Goal: Task Accomplishment & Management: Manage account settings

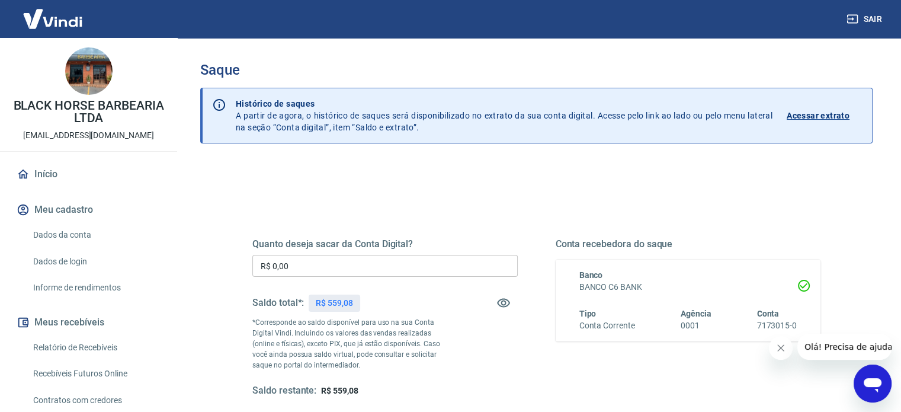
click at [484, 249] on div "Quanto deseja sacar da Conta Digital? R$ 0,00 ​ Saldo total*: R$ 559,08 *Corres…" at bounding box center [384, 317] width 265 height 159
click at [393, 267] on input "R$ 0,00" at bounding box center [384, 266] width 265 height 22
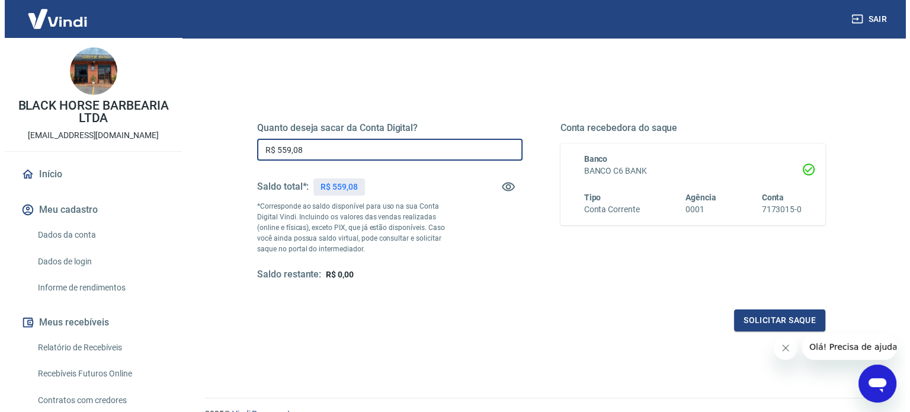
scroll to position [173, 0]
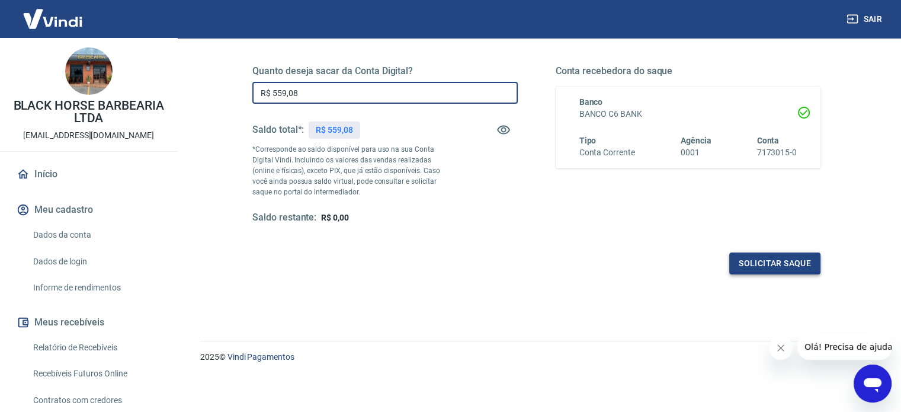
type input "R$ 559,08"
click at [765, 261] on button "Solicitar saque" at bounding box center [774, 263] width 91 height 22
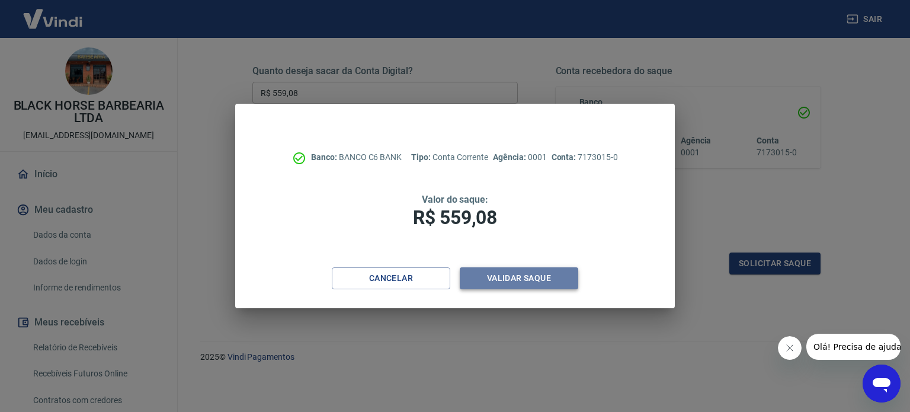
click at [531, 285] on button "Validar saque" at bounding box center [519, 278] width 118 height 22
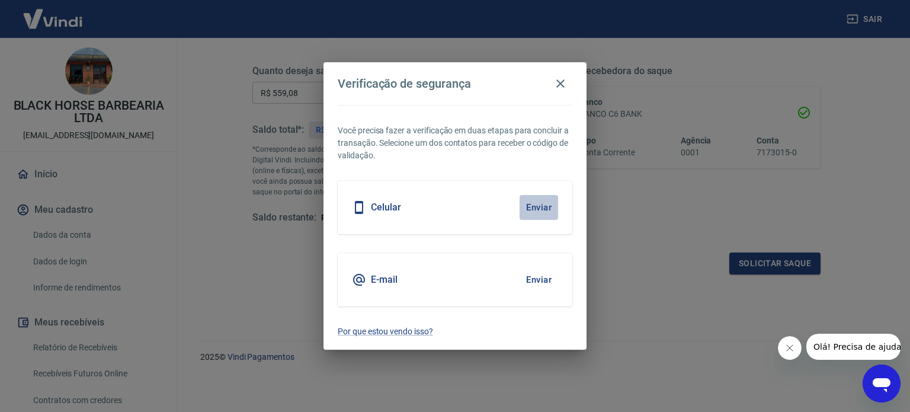
click at [534, 215] on button "Enviar" at bounding box center [538, 207] width 38 height 25
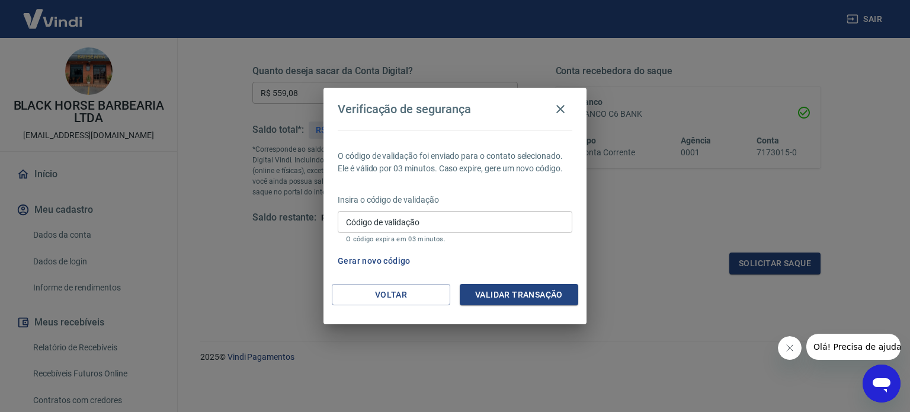
click at [534, 215] on input "Código de validação" at bounding box center [455, 222] width 235 height 22
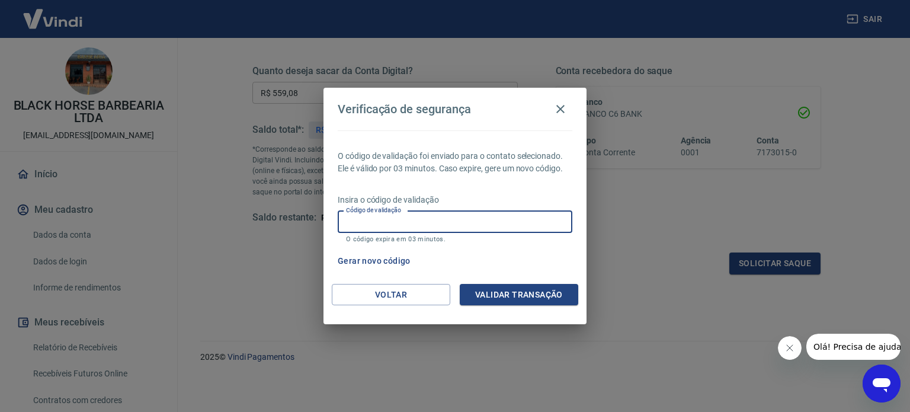
click at [525, 225] on input "Código de validação" at bounding box center [455, 222] width 235 height 22
type input "198989"
click at [524, 293] on button "Validar transação" at bounding box center [519, 295] width 118 height 22
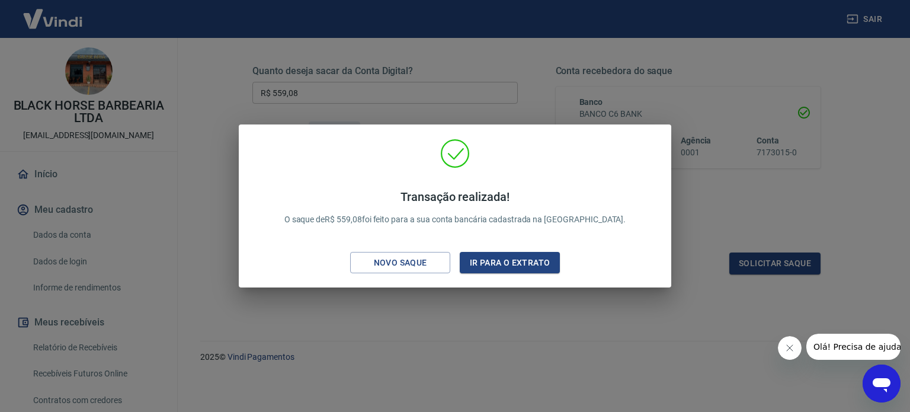
click at [253, 410] on div "Transação realizada! O saque de R$ 559,08 foi feito para a sua conta bancária c…" at bounding box center [455, 206] width 910 height 412
